Goal: Task Accomplishment & Management: Use online tool/utility

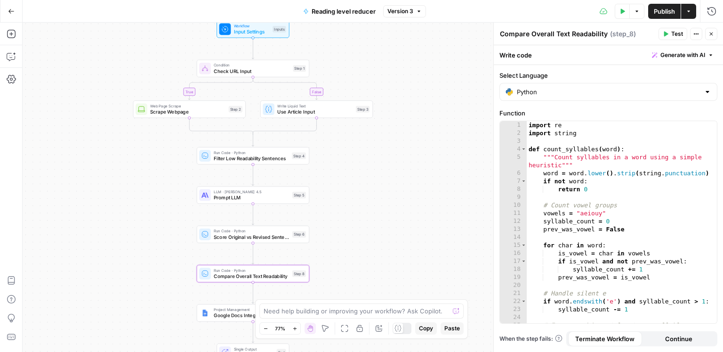
drag, startPoint x: 346, startPoint y: 194, endPoint x: 340, endPoint y: 225, distance: 31.3
click at [340, 225] on div "true false Workflow Input Settings Inputs Condition Check URL Input Step 1 Web …" at bounding box center [373, 187] width 700 height 329
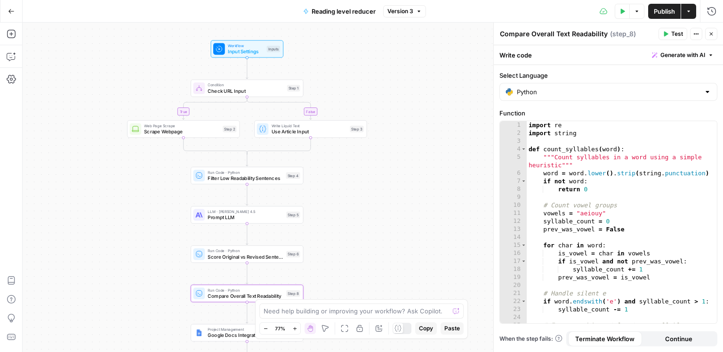
drag, startPoint x: 347, startPoint y: 184, endPoint x: 341, endPoint y: 205, distance: 22.5
click at [341, 205] on div "true false Workflow Input Settings Inputs Condition Check URL Input Step 1 Web …" at bounding box center [373, 187] width 700 height 329
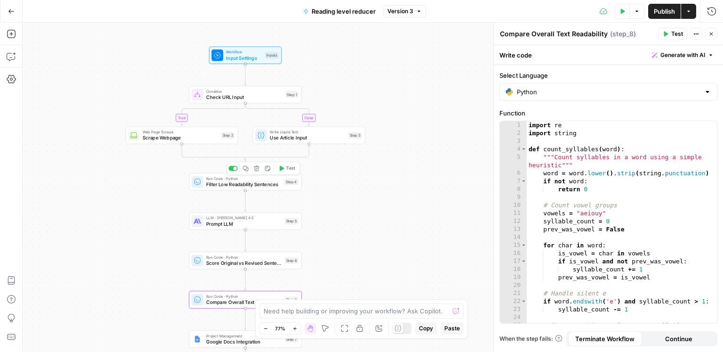
click at [270, 183] on span "Filter Low Readability Sentences" at bounding box center [243, 184] width 75 height 7
click at [251, 221] on span "Prompt LLM" at bounding box center [244, 223] width 76 height 7
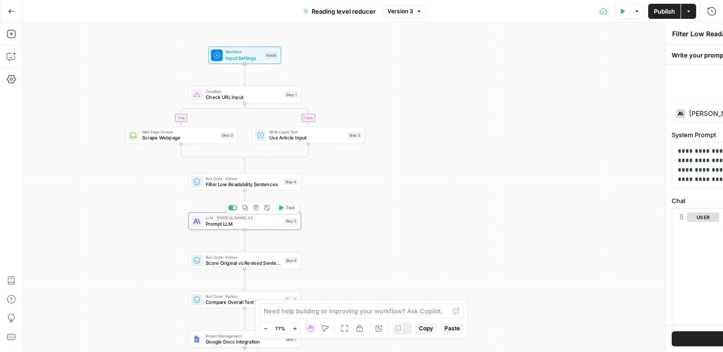
type textarea "Prompt LLM"
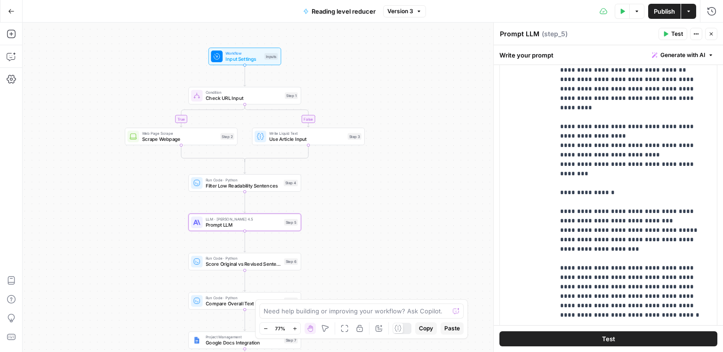
scroll to position [282, 0]
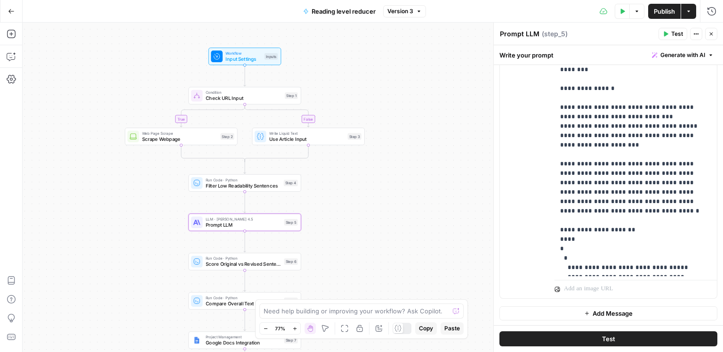
click at [261, 258] on span "Run Code · Python" at bounding box center [244, 258] width 76 height 6
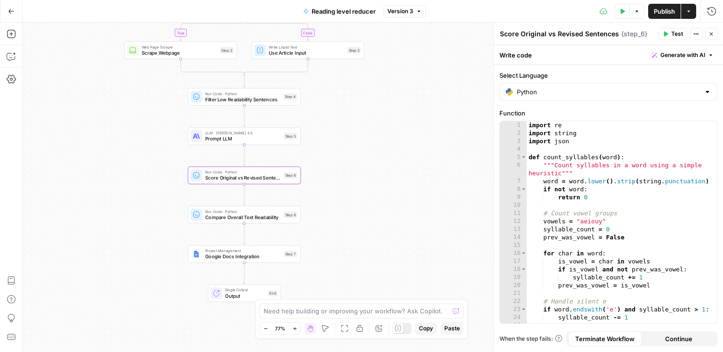
drag, startPoint x: 359, startPoint y: 265, endPoint x: 359, endPoint y: 167, distance: 97.9
click at [359, 167] on div "true false Workflow Input Settings Inputs Condition Check URL Input Step 1 Web …" at bounding box center [373, 187] width 700 height 329
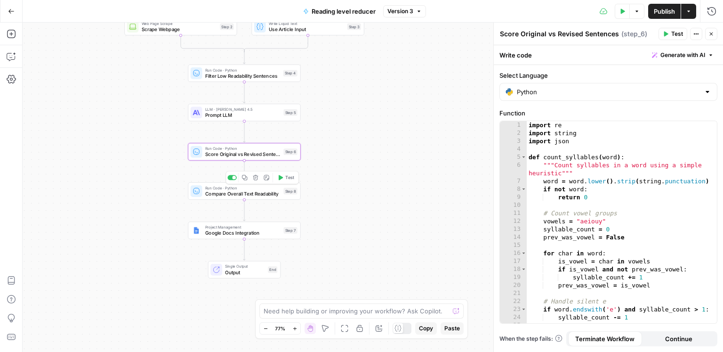
click at [269, 196] on span "Compare Overall Text Readability" at bounding box center [243, 193] width 76 height 7
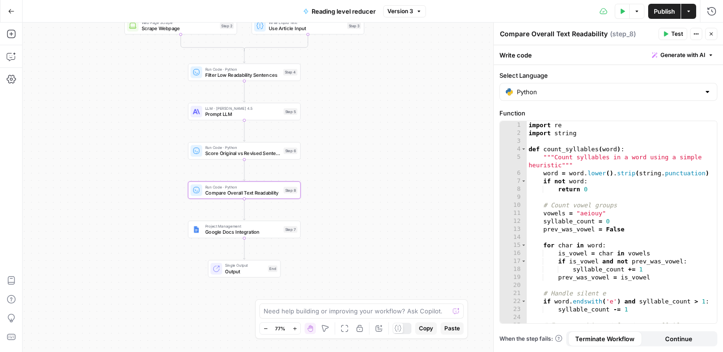
drag, startPoint x: 321, startPoint y: 203, endPoint x: 322, endPoint y: 155, distance: 48.5
click at [322, 155] on div "true false Workflow Input Settings Inputs Condition Check URL Input Step 1 Web …" at bounding box center [373, 187] width 700 height 329
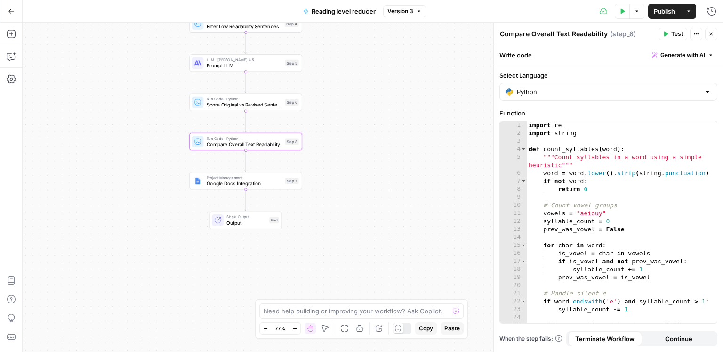
click at [235, 185] on span "Google Docs Integration" at bounding box center [245, 183] width 76 height 7
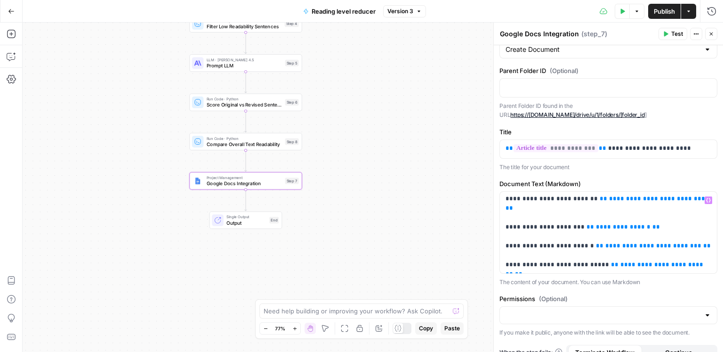
scroll to position [72, 0]
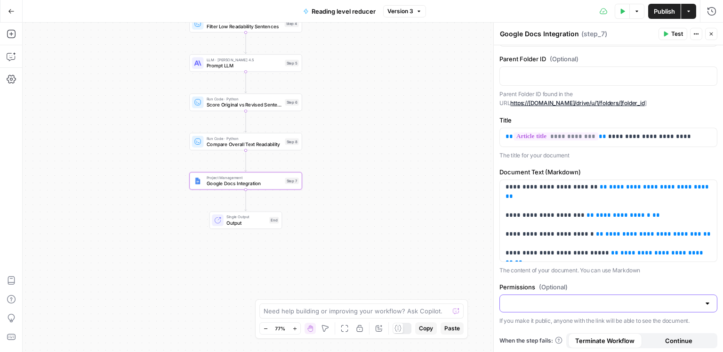
click at [546, 298] on input "Permissions (Optional)" at bounding box center [603, 302] width 194 height 9
click at [524, 335] on span "Public" at bounding box center [606, 338] width 198 height 9
type input "Public"
click at [664, 12] on span "Publish" at bounding box center [664, 11] width 21 height 9
